Goal: Information Seeking & Learning: Learn about a topic

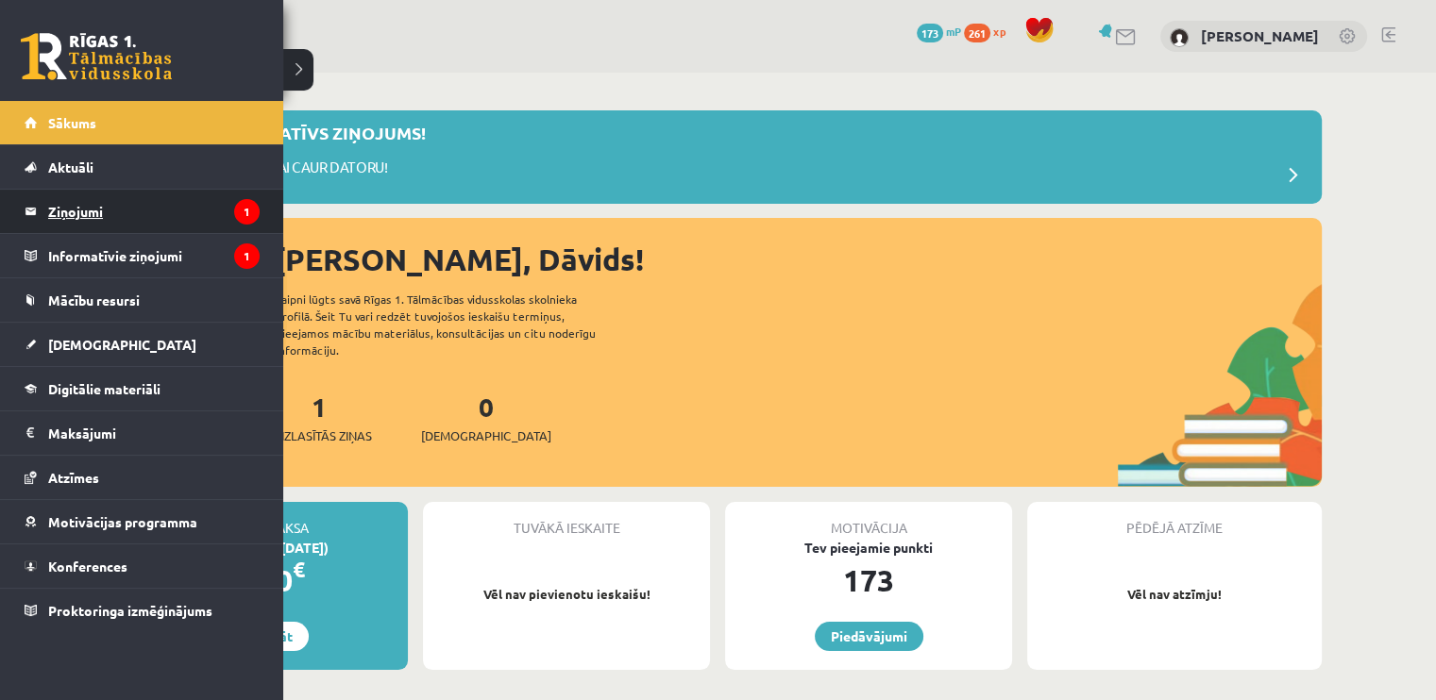
click at [68, 197] on legend "Ziņojumi 1" at bounding box center [153, 211] width 211 height 43
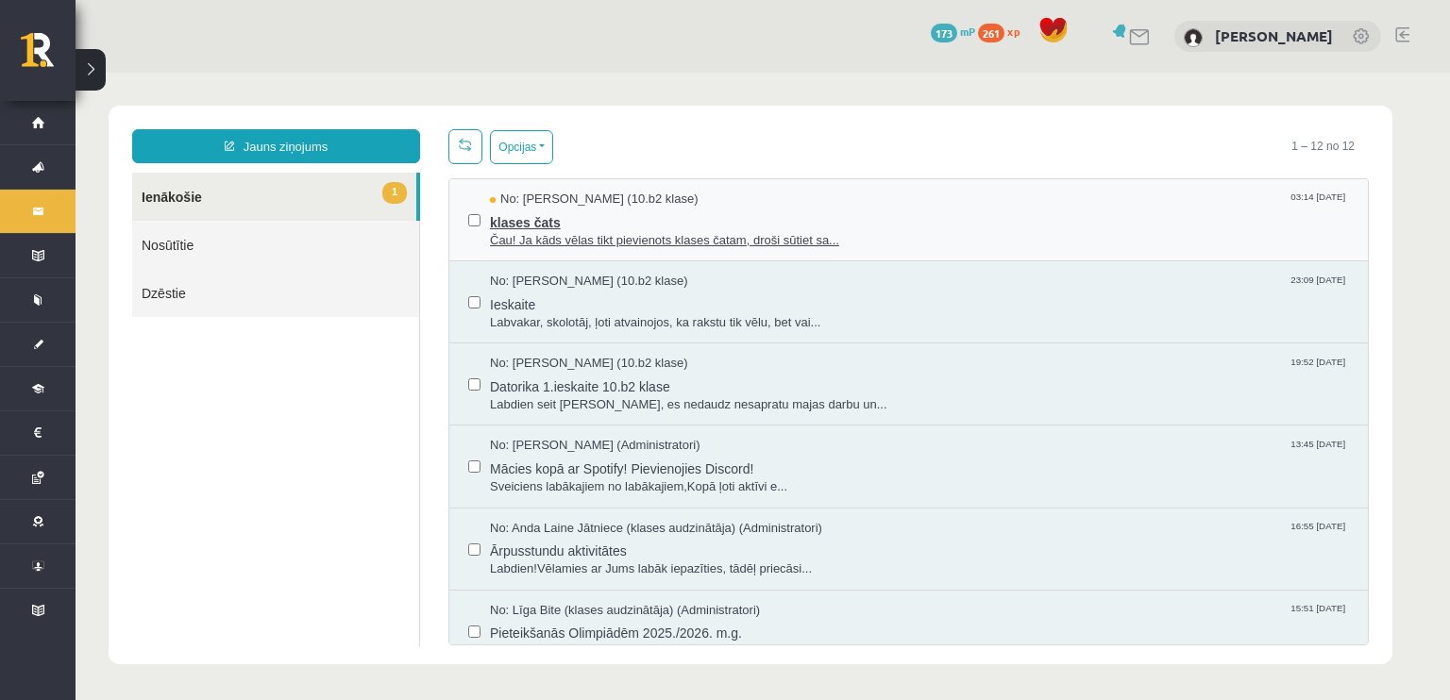
click at [498, 209] on span "klases čats" at bounding box center [919, 221] width 859 height 24
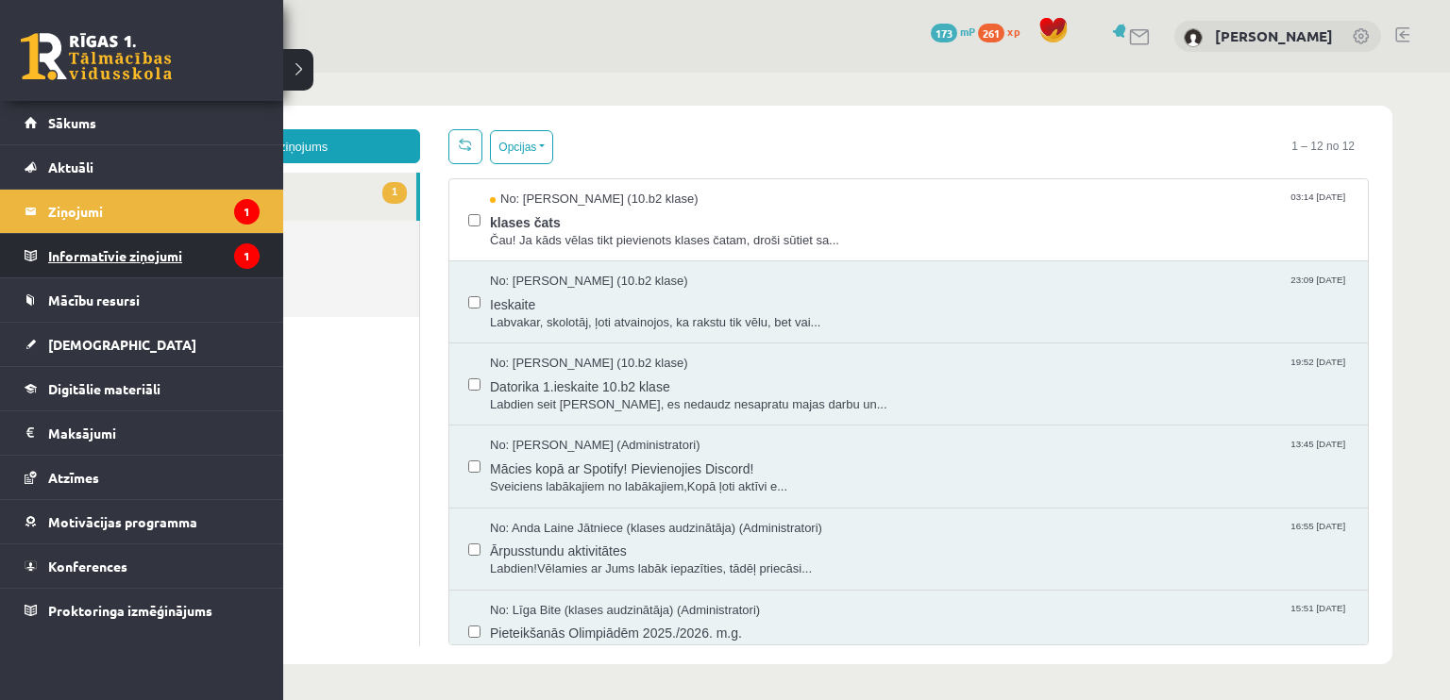
click at [94, 256] on legend "Informatīvie ziņojumi 1" at bounding box center [153, 255] width 211 height 43
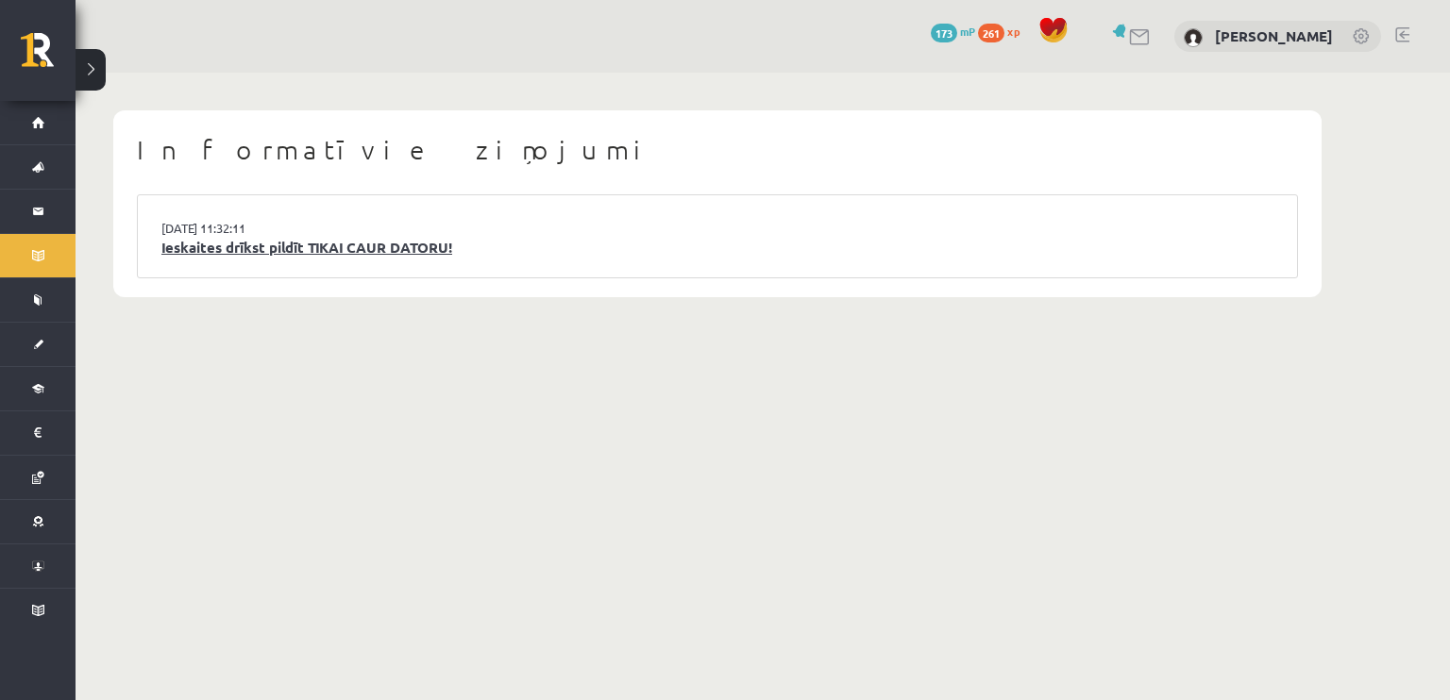
click at [413, 256] on link "Ieskaites drīkst pildīt TIKAI CAUR DATORU!" at bounding box center [717, 248] width 1112 height 22
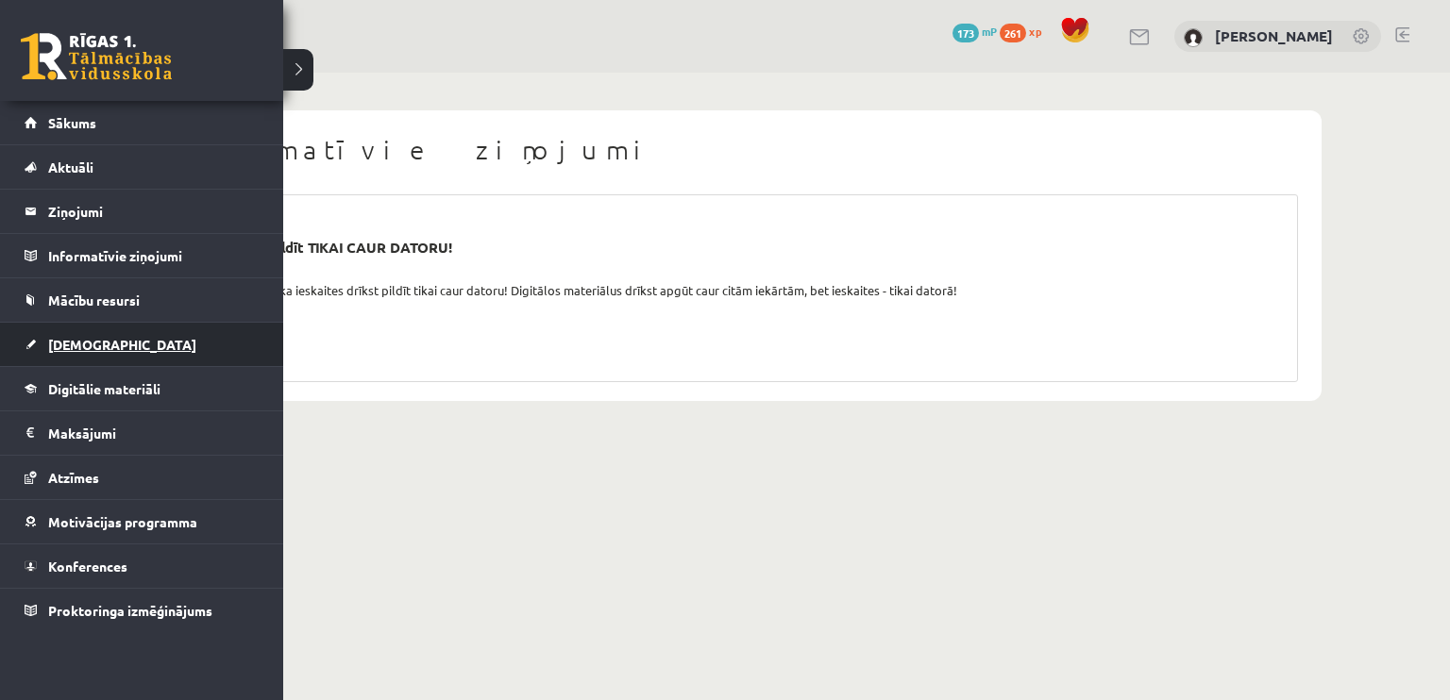
click at [42, 340] on link "[DEMOGRAPHIC_DATA]" at bounding box center [142, 344] width 235 height 43
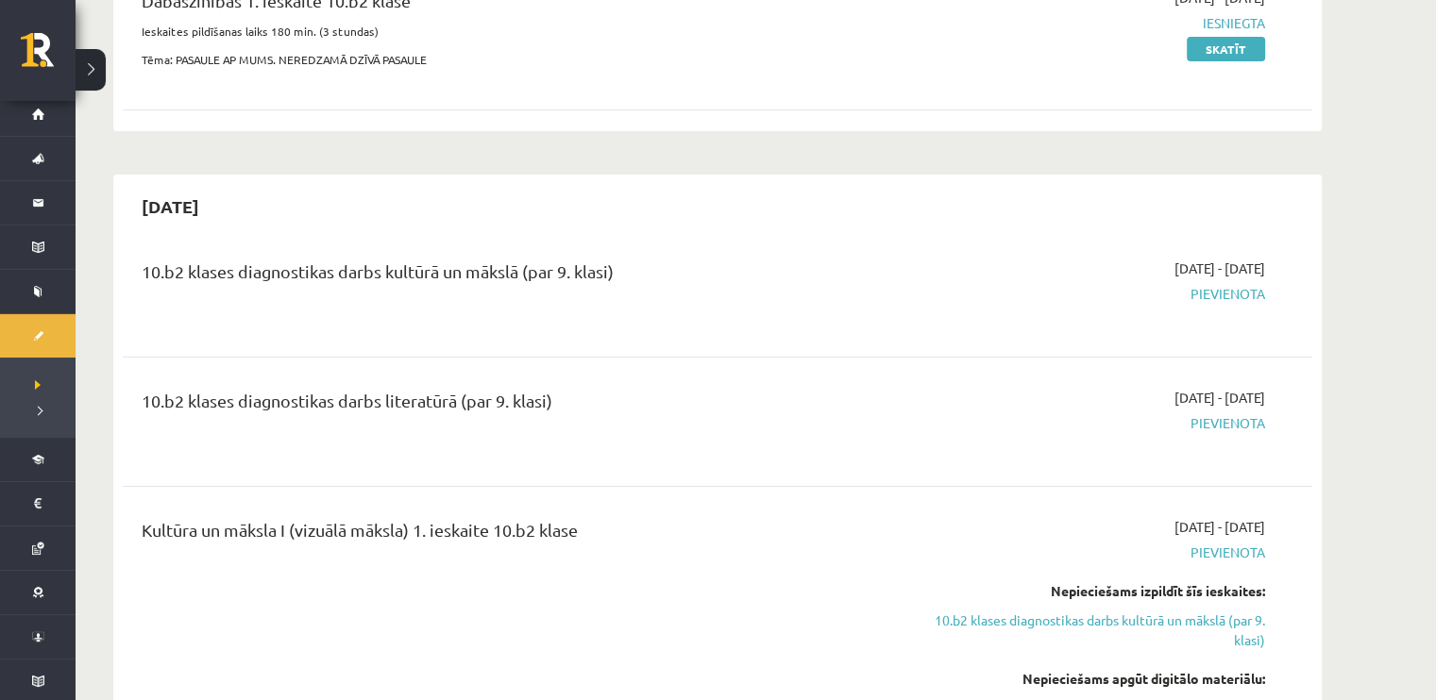
scroll to position [283, 0]
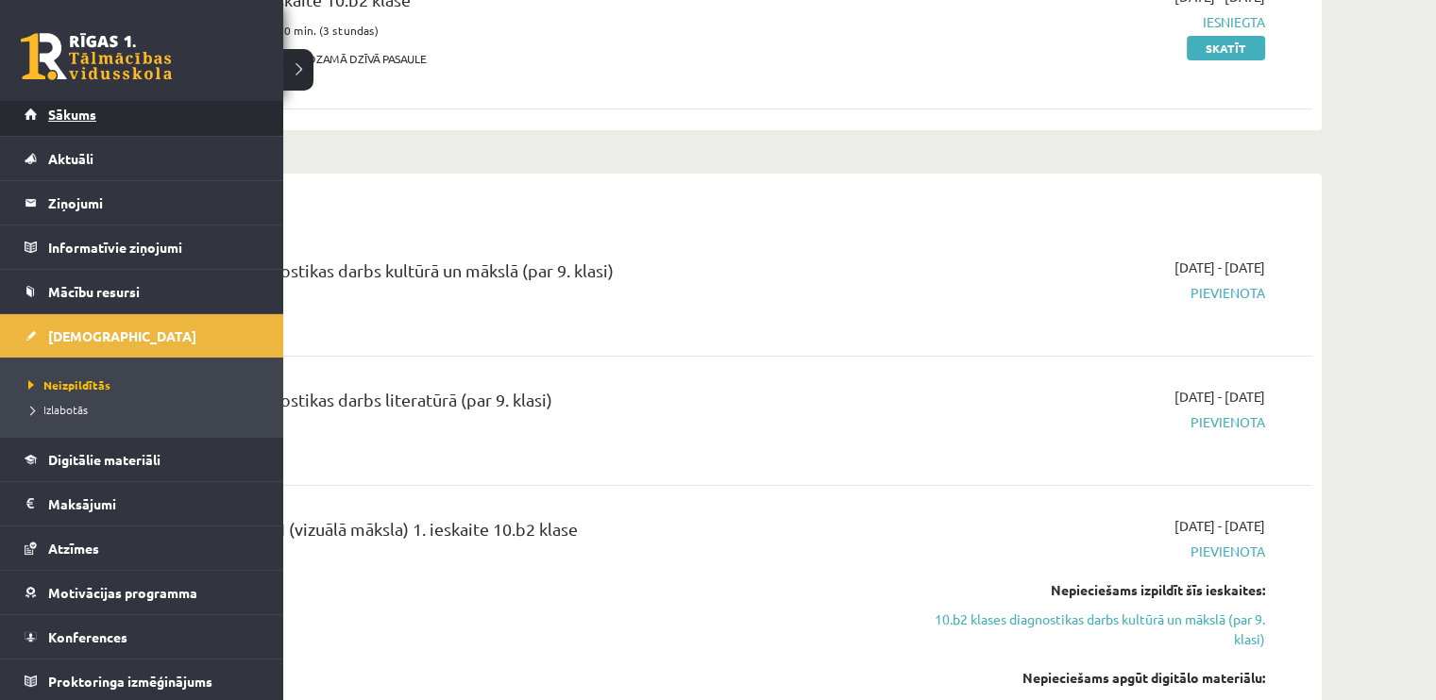
click at [42, 122] on link "Sākums" at bounding box center [142, 113] width 235 height 43
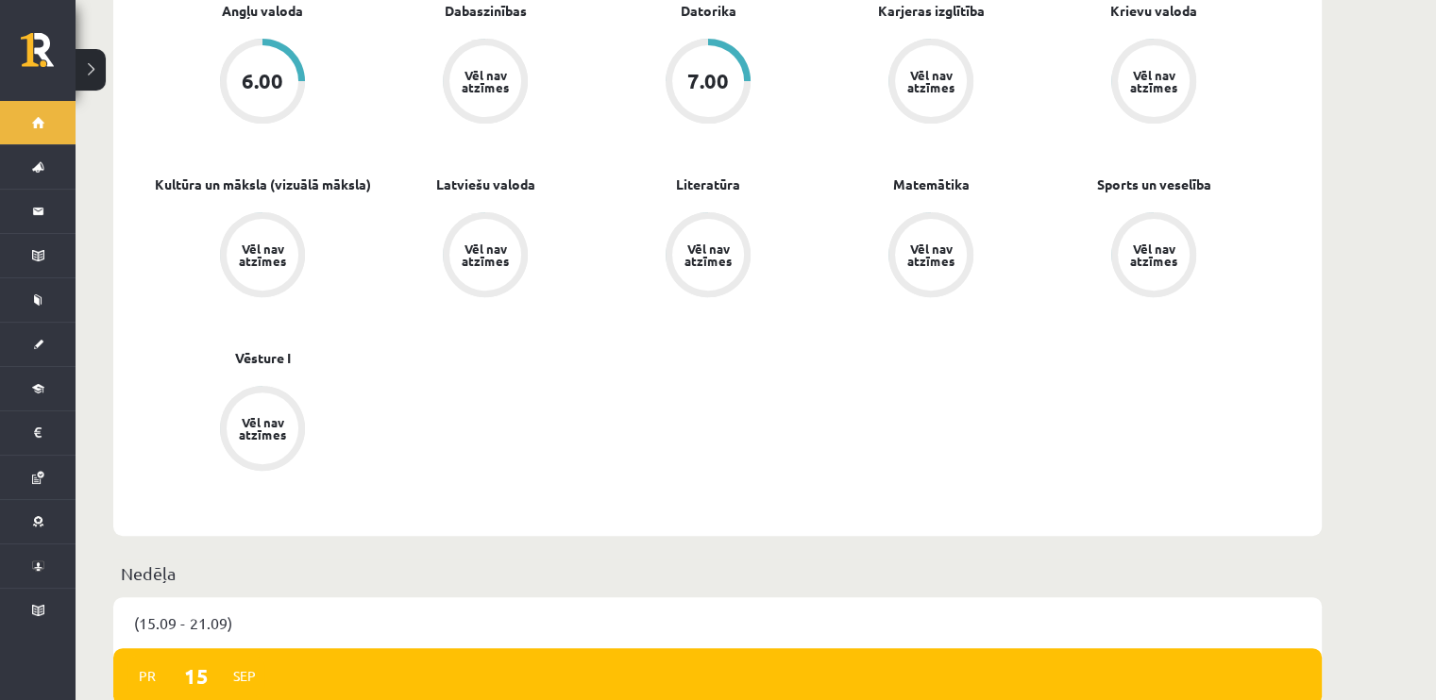
scroll to position [661, 0]
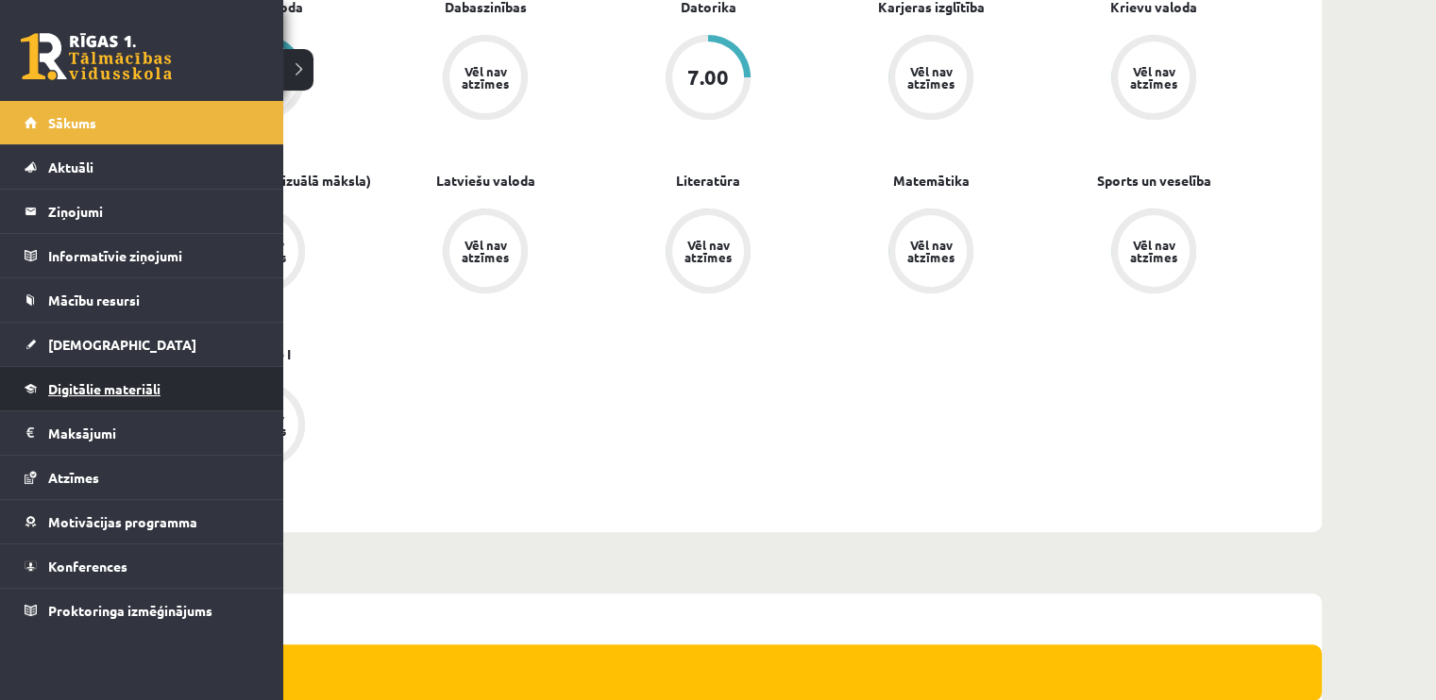
click at [91, 366] on li "Digitālie materiāli Programma Biežāk uzdotie jautājumi" at bounding box center [141, 388] width 283 height 45
click at [104, 377] on link "Digitālie materiāli" at bounding box center [142, 388] width 235 height 43
